Goal: Task Accomplishment & Management: Use online tool/utility

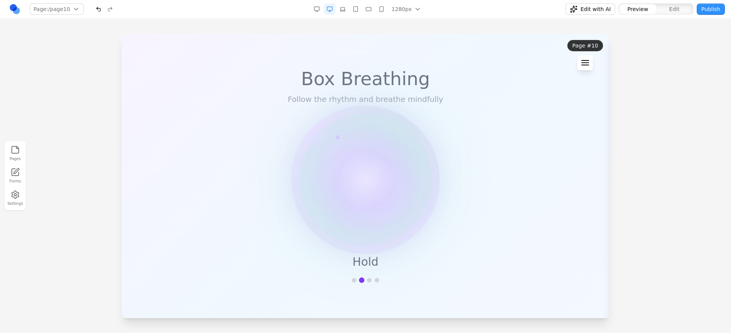
click at [605, 140] on section "Box Breathing Follow the rhythm and breathe mindfully Hold" at bounding box center [365, 176] width 487 height 285
click at [574, 63] on header "Page #10 Navigation × Page #1 Page #2 Page #3 Page #4 Page #5 Page #6 Page #7 P…" at bounding box center [585, 55] width 48 height 43
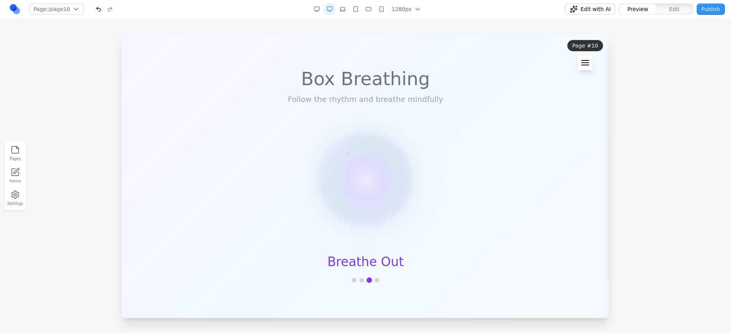
click at [525, 161] on section "Box Breathing Follow the rhythm and breathe mindfully Breathe Out" at bounding box center [365, 176] width 487 height 285
click at [556, 129] on section "Box Breathing Follow the rhythm and breathe mindfully Hold" at bounding box center [365, 176] width 487 height 285
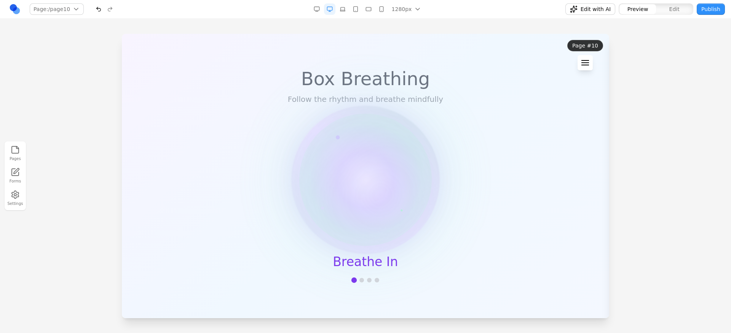
click at [600, 68] on header "Page #10 Navigation × Page #1 Page #2 Page #3 Page #4 Page #5 Page #6 Page #7 P…" at bounding box center [585, 55] width 48 height 43
click at [590, 64] on button at bounding box center [584, 62] width 15 height 15
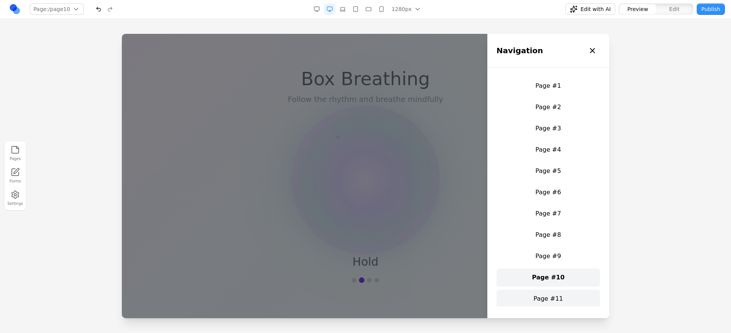
click at [542, 296] on link "Page #11" at bounding box center [548, 299] width 104 height 18
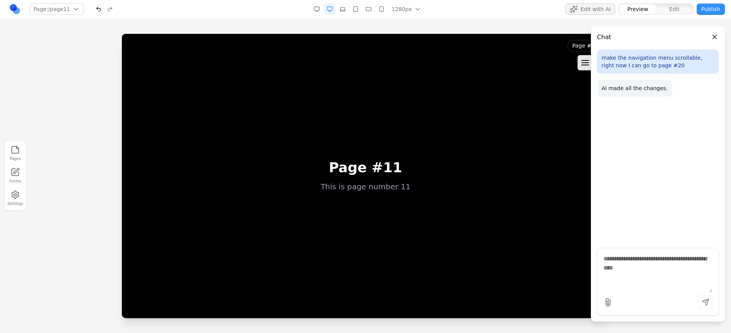
click at [632, 272] on textarea at bounding box center [657, 274] width 109 height 38
paste textarea "**********"
click at [659, 261] on textarea at bounding box center [657, 274] width 109 height 38
click at [658, 262] on textarea at bounding box center [657, 274] width 109 height 38
type textarea "**********"
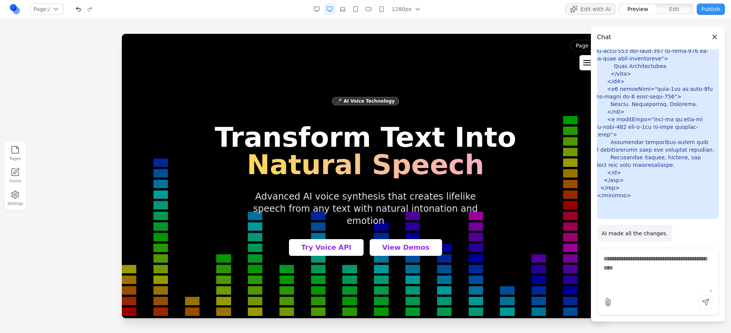
click at [582, 64] on button at bounding box center [586, 62] width 15 height 15
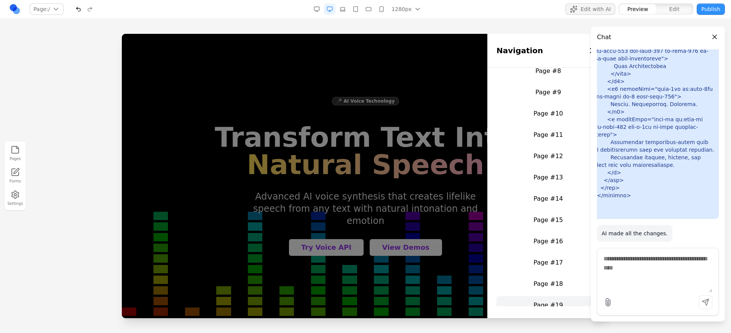
scroll to position [202, 0]
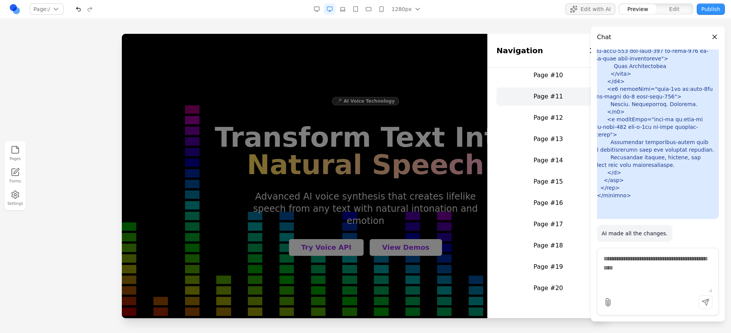
click at [545, 99] on link "Page #11" at bounding box center [548, 97] width 104 height 18
